Goal: Obtain resource: Obtain resource

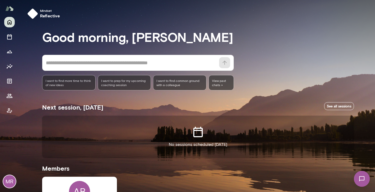
scroll to position [81, 0]
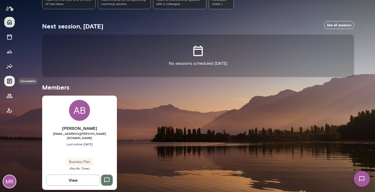
click at [9, 81] on icon "Documents" at bounding box center [9, 81] width 6 height 6
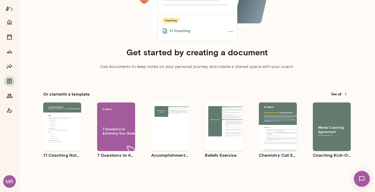
scroll to position [90, 0]
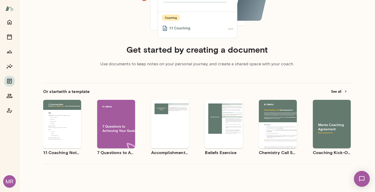
click at [339, 140] on div "Use template Preview" at bounding box center [332, 124] width 38 height 48
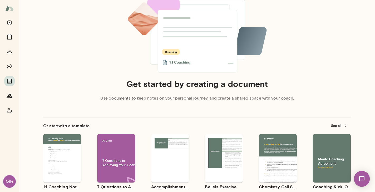
scroll to position [96, 0]
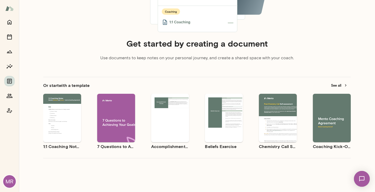
click at [335, 86] on button "See all" at bounding box center [339, 85] width 23 height 8
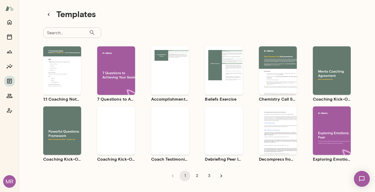
scroll to position [9, 0]
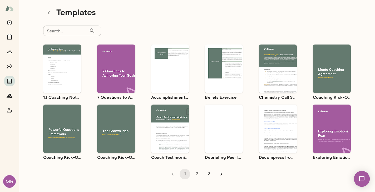
click at [286, 48] on div "Use template Preview" at bounding box center [278, 69] width 38 height 48
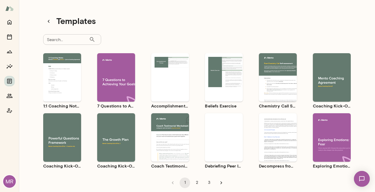
click at [345, 95] on div "Use template Preview" at bounding box center [332, 77] width 38 height 48
click at [336, 82] on span "Preview" at bounding box center [335, 82] width 12 height 4
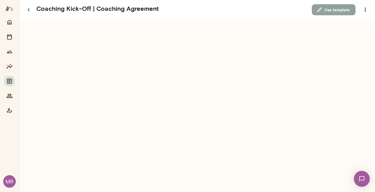
click at [342, 11] on button "Use template" at bounding box center [334, 9] width 44 height 11
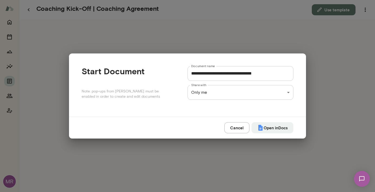
click at [236, 129] on button "Cancel" at bounding box center [236, 127] width 25 height 11
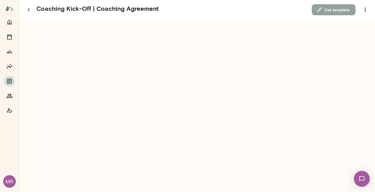
click at [337, 9] on button "Use template" at bounding box center [334, 9] width 44 height 11
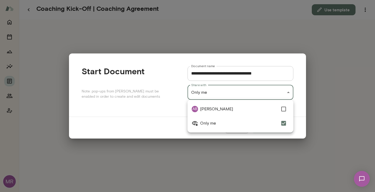
click at [290, 0] on div "**********" at bounding box center [187, 0] width 375 height 0
click at [239, 107] on span "[PERSON_NAME]" at bounding box center [239, 109] width 78 height 6
type input "**********"
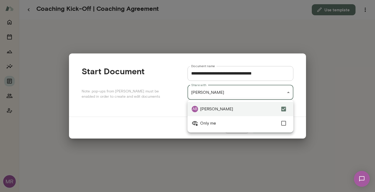
click at [316, 129] on div at bounding box center [187, 96] width 375 height 192
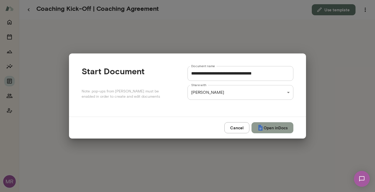
click at [281, 127] on button "Open in Docs" at bounding box center [273, 127] width 42 height 11
